Goal: Submit feedback/report problem

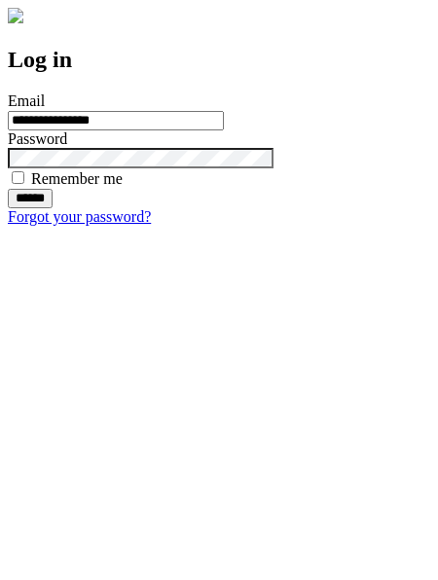
type input "**********"
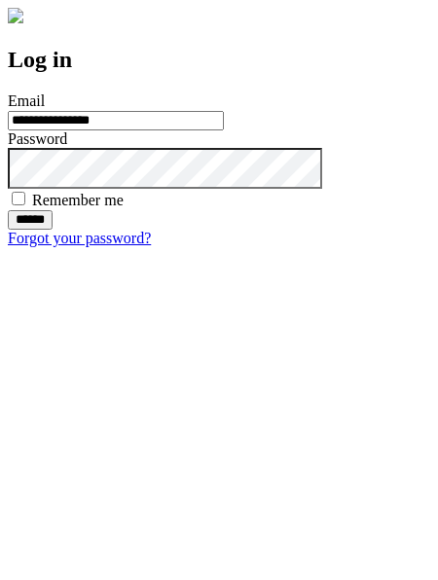
click at [53, 230] on input "******" at bounding box center [30, 219] width 45 height 19
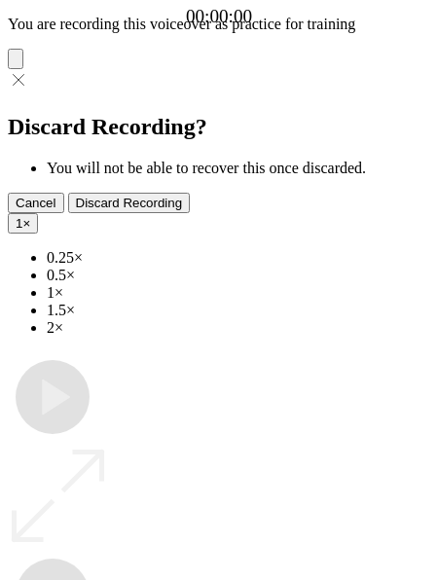
type input "**********"
